Goal: Check status: Check status

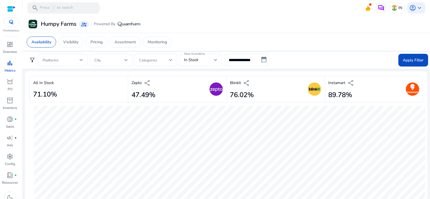
scroll to position [315, 0]
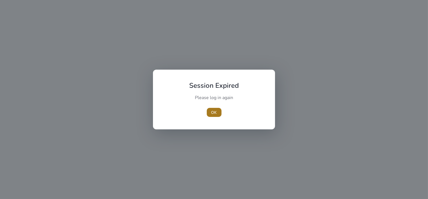
click at [210, 114] on span "button" at bounding box center [214, 113] width 15 height 14
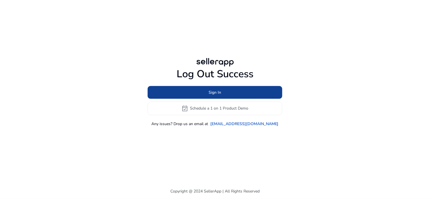
click at [192, 94] on span at bounding box center [215, 93] width 135 height 14
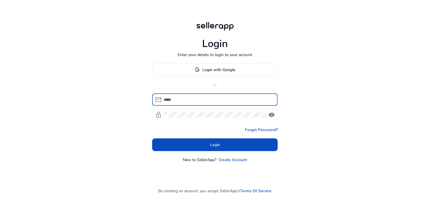
click at [173, 99] on input at bounding box center [218, 100] width 110 height 6
type input "**********"
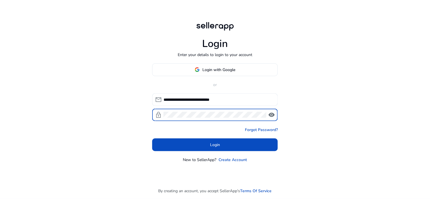
click at [273, 116] on span "visibility" at bounding box center [271, 115] width 7 height 7
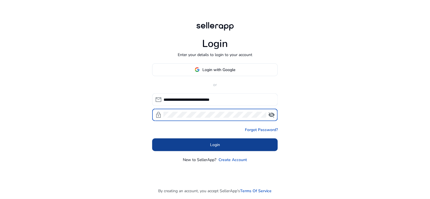
click at [229, 142] on span at bounding box center [214, 145] width 125 height 14
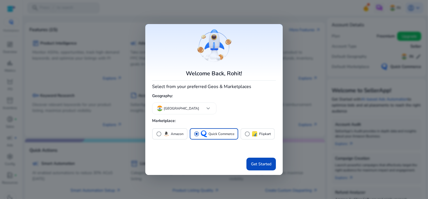
click at [317, 110] on div at bounding box center [214, 99] width 428 height 199
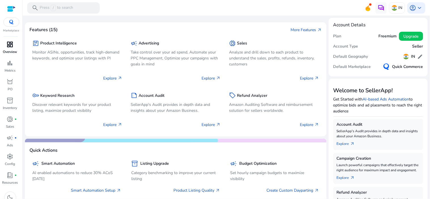
click at [6, 43] on div "dashboard" at bounding box center [10, 44] width 16 height 9
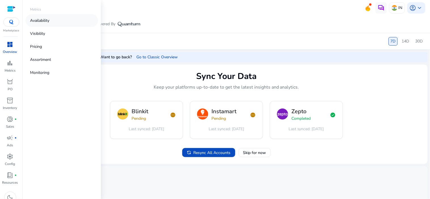
click at [54, 19] on link "Availability" at bounding box center [61, 20] width 73 height 13
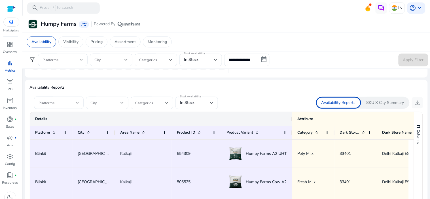
scroll to position [346, 0]
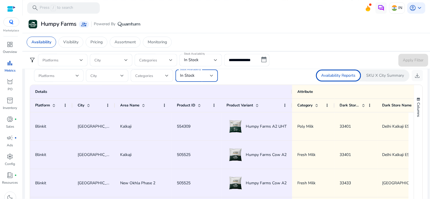
click at [194, 77] on div "In Stock" at bounding box center [195, 76] width 30 height 6
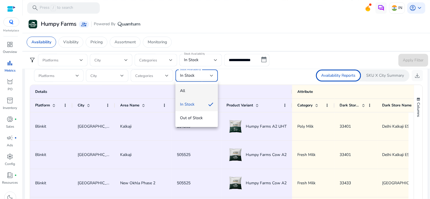
click at [192, 94] on span "All" at bounding box center [196, 91] width 33 height 6
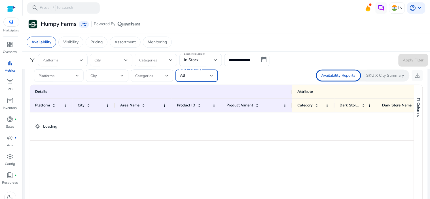
click at [63, 80] on div at bounding box center [59, 75] width 41 height 12
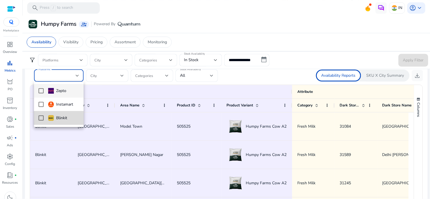
click at [43, 119] on mat-option "Blinkit" at bounding box center [59, 118] width 50 height 14
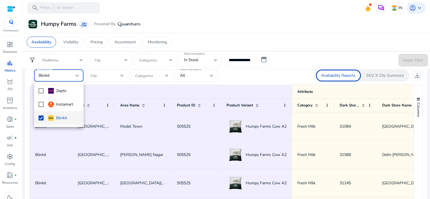
click at [121, 77] on div at bounding box center [215, 99] width 430 height 199
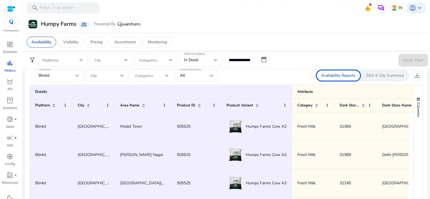
click at [121, 79] on div at bounding box center [106, 75] width 33 height 12
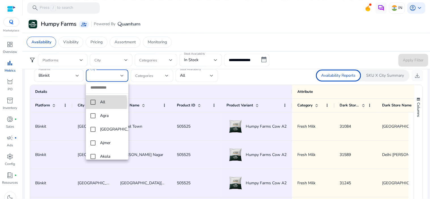
drag, startPoint x: 93, startPoint y: 103, endPoint x: 100, endPoint y: 97, distance: 8.4
click at [93, 103] on mat-pseudo-checkbox at bounding box center [92, 102] width 5 height 5
click at [265, 73] on div at bounding box center [215, 99] width 430 height 199
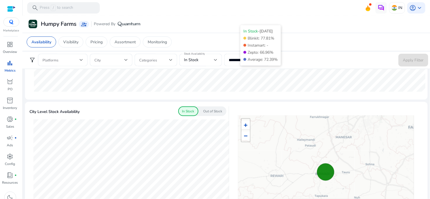
scroll to position [126, 0]
